Goal: Use online tool/utility: Utilize a website feature to perform a specific function

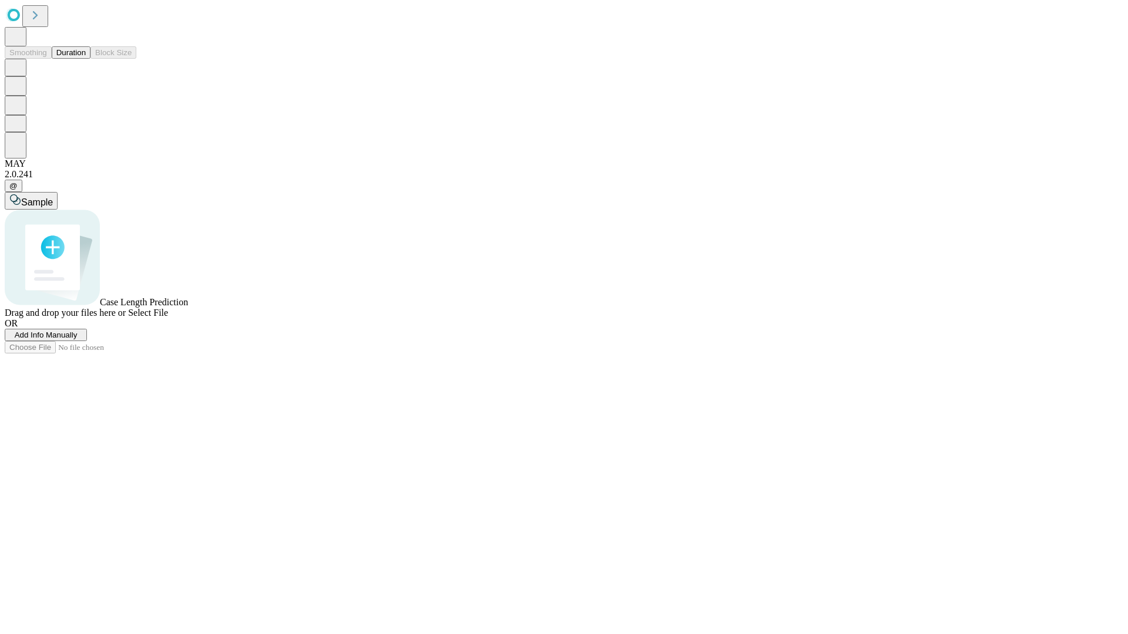
click at [86, 59] on button "Duration" at bounding box center [71, 52] width 39 height 12
click at [78, 340] on span "Add Info Manually" at bounding box center [46, 335] width 63 height 9
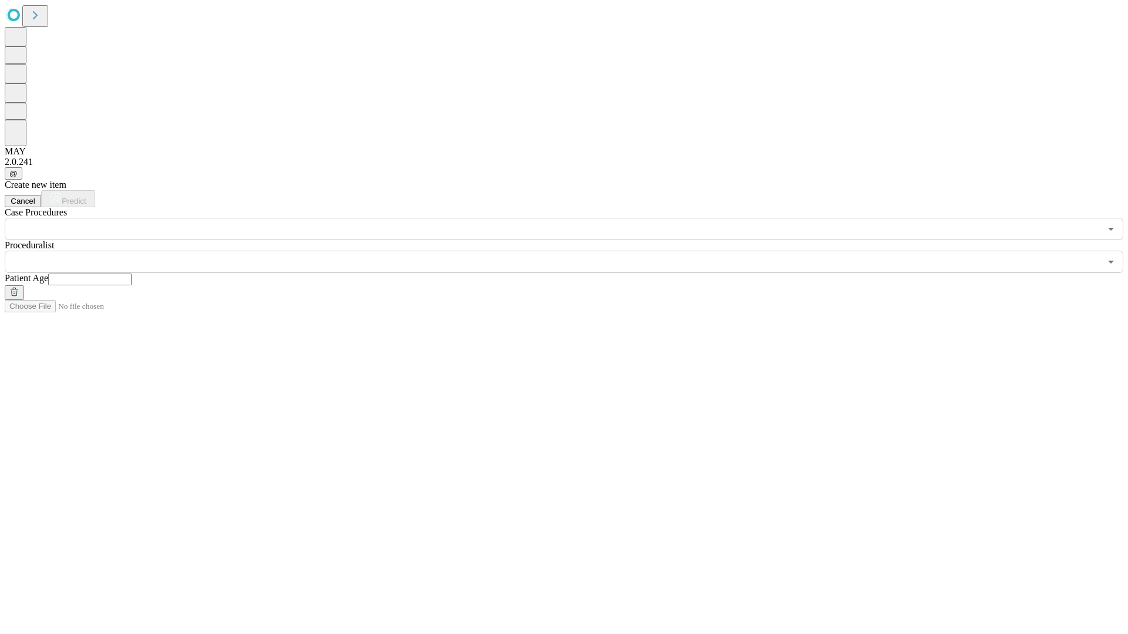
click at [132, 274] on input "text" at bounding box center [89, 280] width 83 height 12
type input "**"
click at [572, 251] on input "text" at bounding box center [552, 262] width 1095 height 22
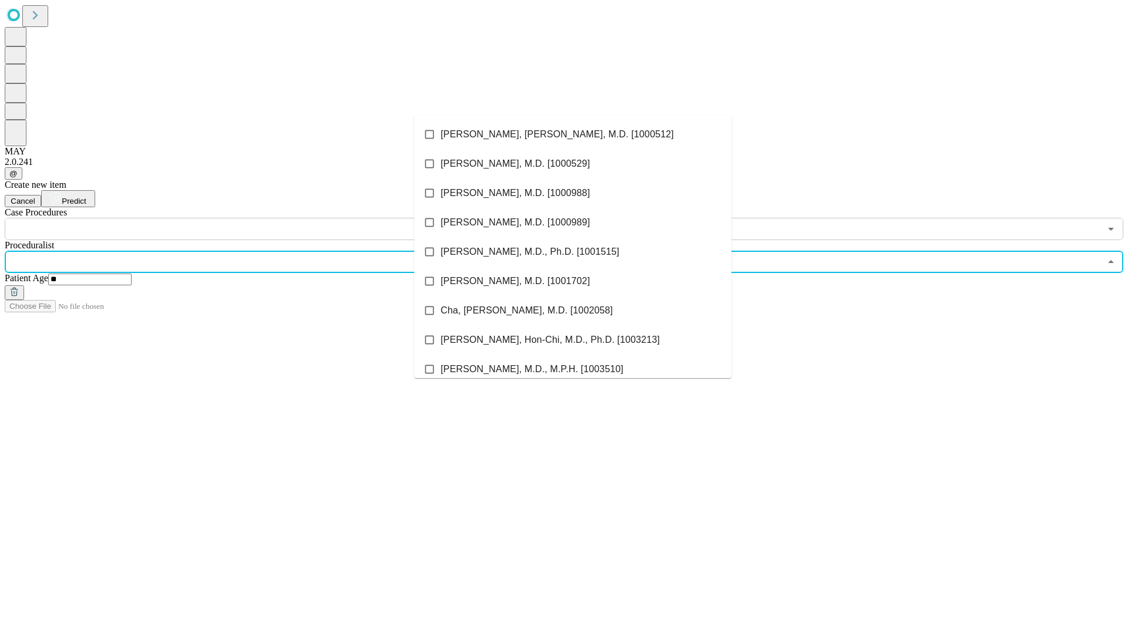
click at [573, 135] on li "[PERSON_NAME], [PERSON_NAME], M.D. [1000512]" at bounding box center [572, 134] width 317 height 29
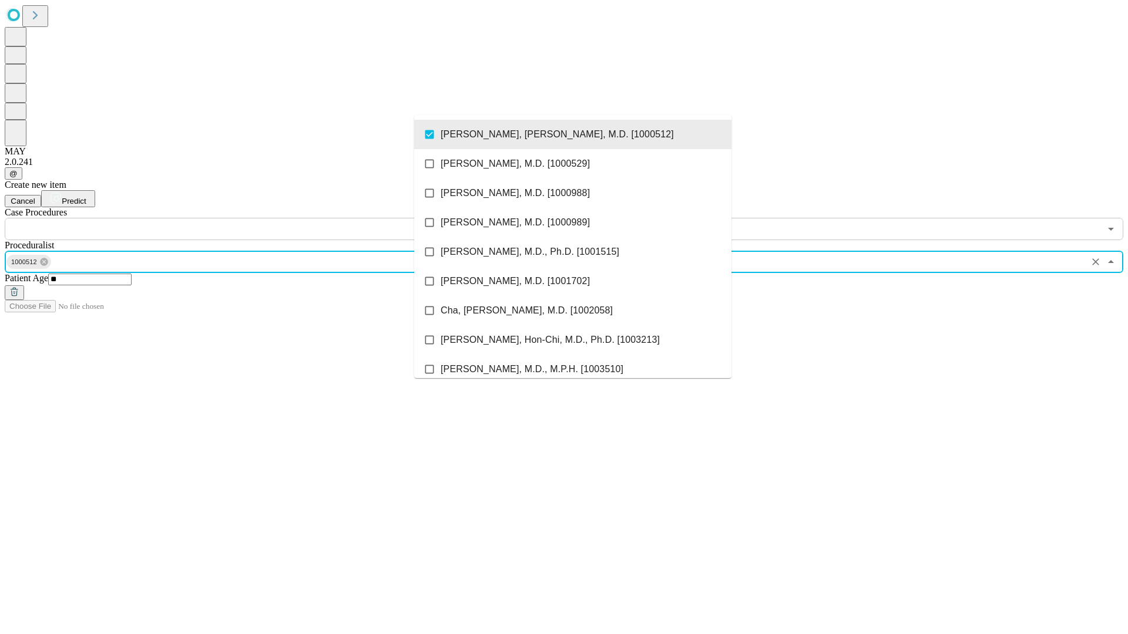
click at [247, 218] on input "text" at bounding box center [552, 229] width 1095 height 22
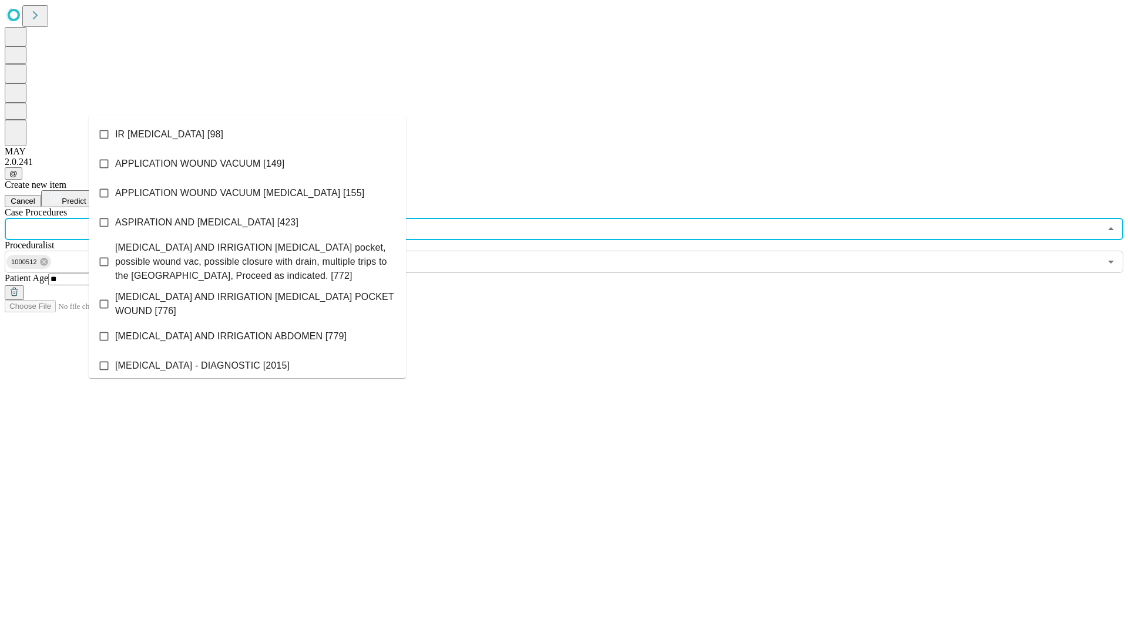
click at [247, 135] on li "IR [MEDICAL_DATA] [98]" at bounding box center [247, 134] width 317 height 29
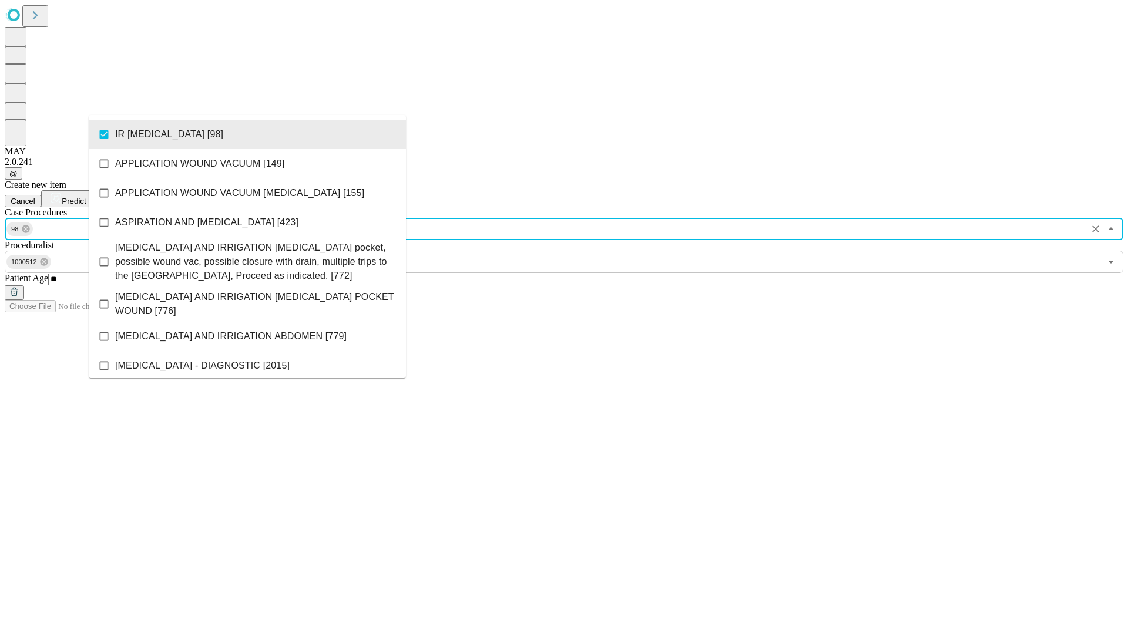
click at [86, 197] on span "Predict" at bounding box center [74, 201] width 24 height 9
